Goal: Transaction & Acquisition: Purchase product/service

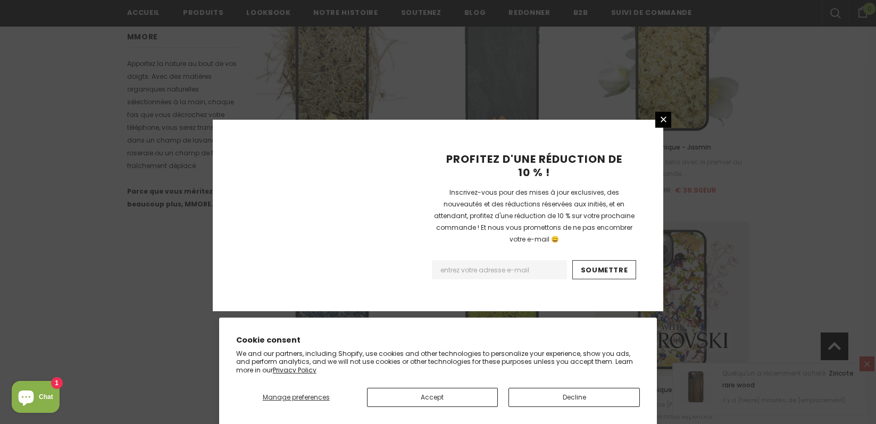
scroll to position [1246, 0]
